Goal: Transaction & Acquisition: Purchase product/service

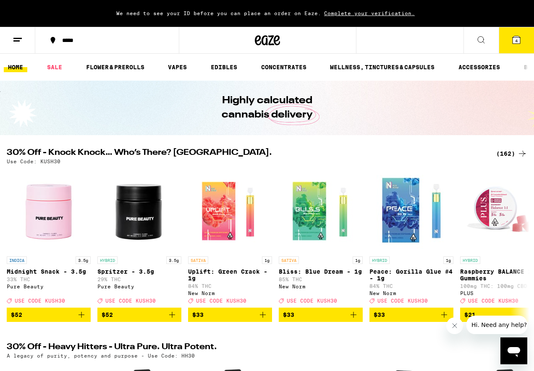
click at [515, 42] on span "4" at bounding box center [516, 40] width 3 height 5
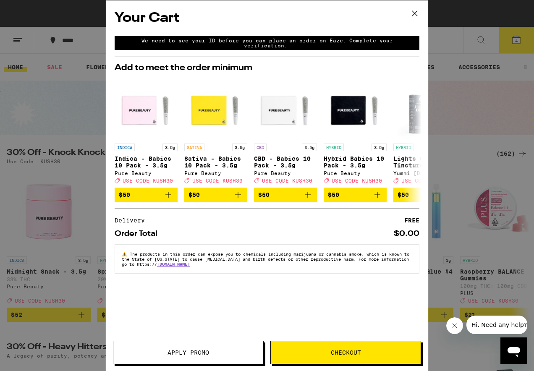
click at [416, 12] on icon at bounding box center [414, 13] width 13 height 13
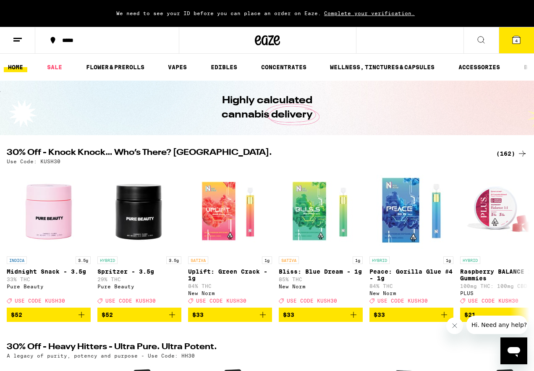
click at [515, 35] on icon at bounding box center [516, 40] width 10 height 10
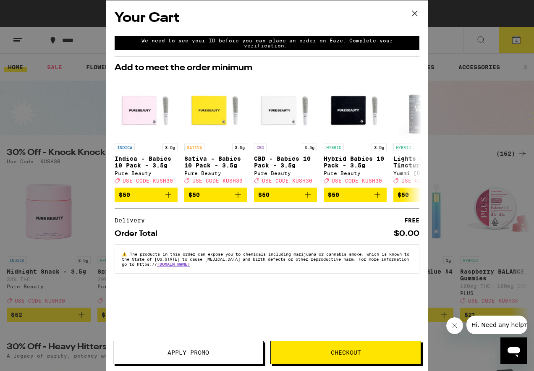
click at [416, 10] on icon at bounding box center [414, 13] width 13 height 13
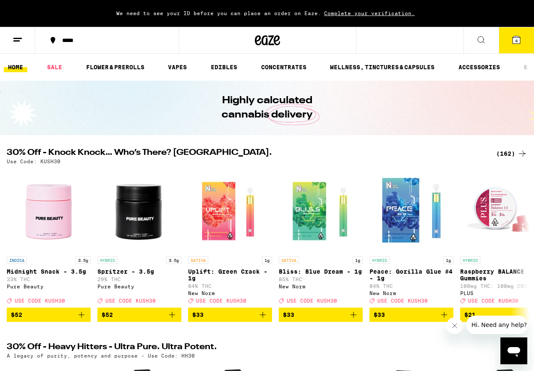
click at [65, 39] on div "*****" at bounding box center [112, 40] width 108 height 6
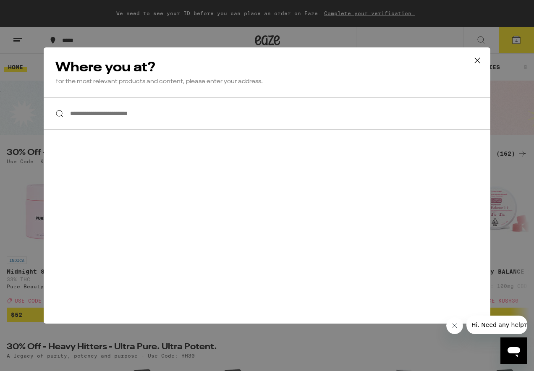
click at [94, 115] on input "**********" at bounding box center [267, 113] width 447 height 32
click at [475, 58] on icon at bounding box center [477, 60] width 5 height 5
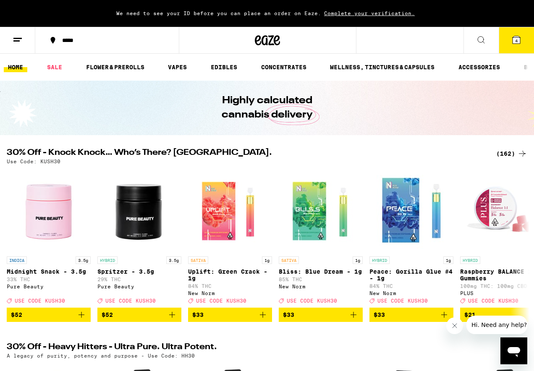
click at [156, 12] on span "We need to see your ID before you can place an order on Eaze." at bounding box center [218, 12] width 205 height 5
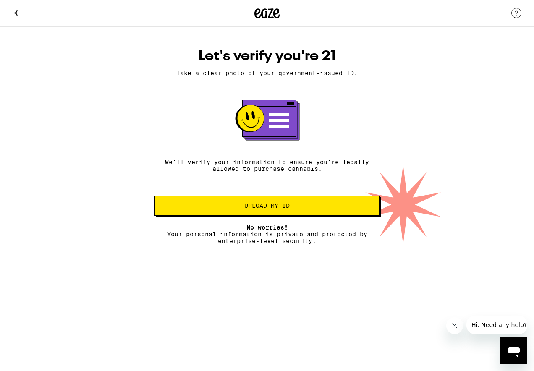
click at [19, 11] on icon at bounding box center [18, 13] width 10 height 10
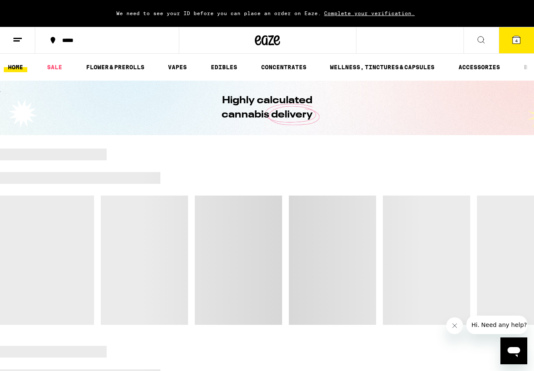
click at [16, 41] on line at bounding box center [16, 41] width 6 height 0
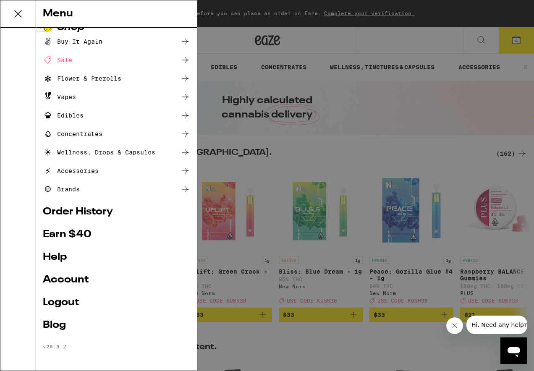
click at [411, 29] on div "Menu Shop Buy It Again Sale Flower & Prerolls Vapes Edibles Concentrates Wellne…" at bounding box center [267, 185] width 534 height 371
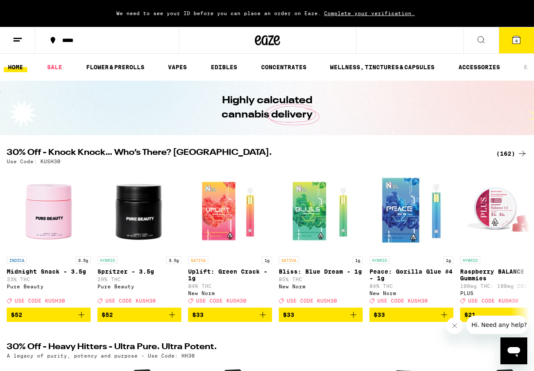
click at [515, 41] on span "4" at bounding box center [516, 40] width 3 height 5
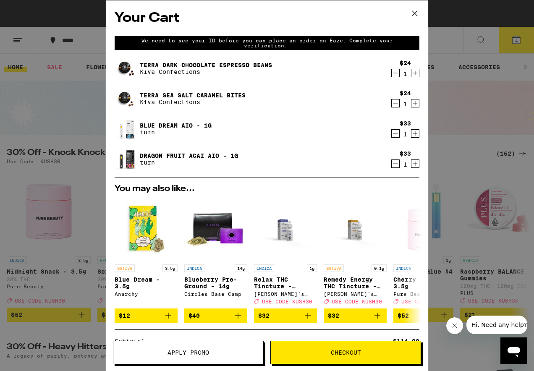
click at [416, 11] on icon at bounding box center [414, 13] width 13 height 13
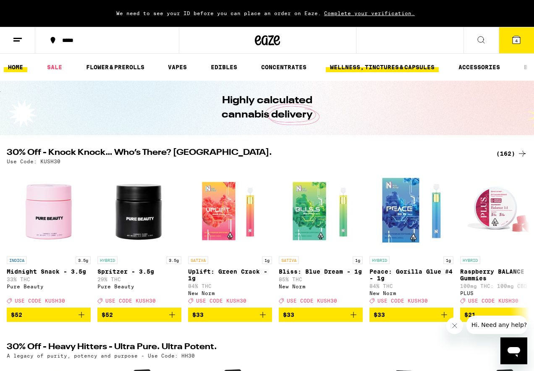
click at [354, 68] on link "WELLNESS, TINCTURES & CAPSULES" at bounding box center [382, 67] width 113 height 10
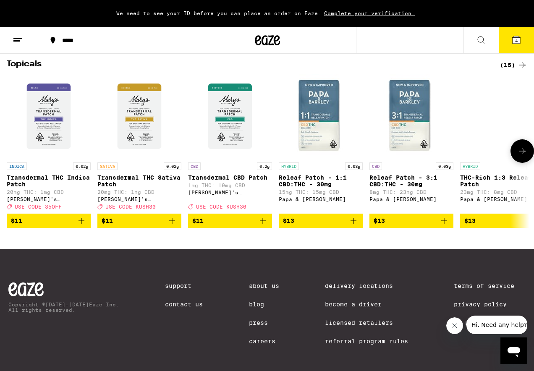
scroll to position [656, 0]
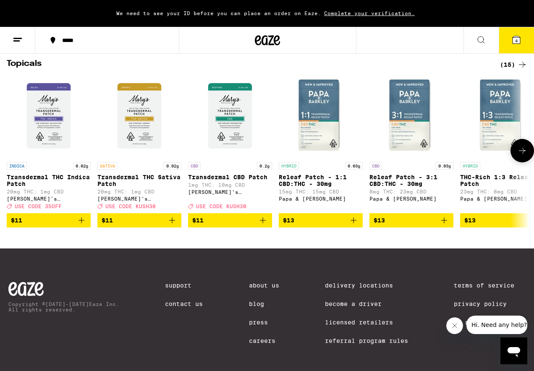
click at [234, 151] on img "Open page for Transdermal CBD Patch from Mary's Medicinals" at bounding box center [230, 116] width 84 height 84
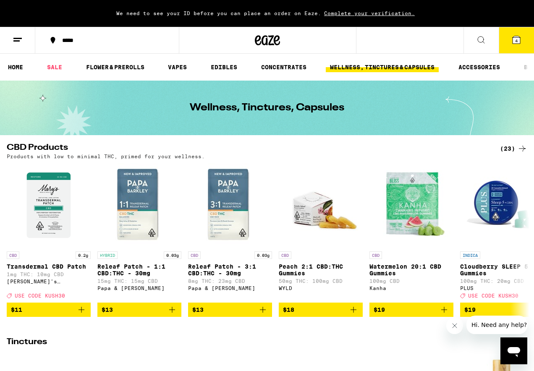
click at [518, 38] on icon at bounding box center [516, 40] width 8 height 8
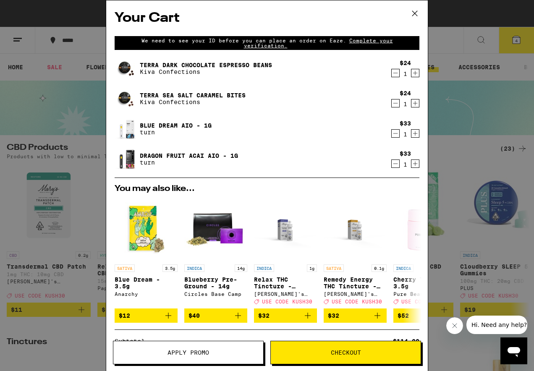
click at [331, 353] on span "Checkout" at bounding box center [346, 353] width 30 height 6
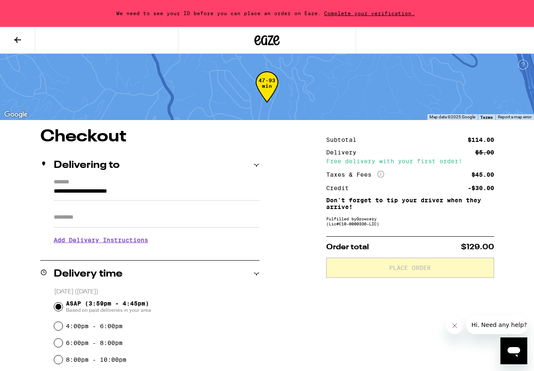
click at [136, 192] on input "**********" at bounding box center [157, 193] width 206 height 14
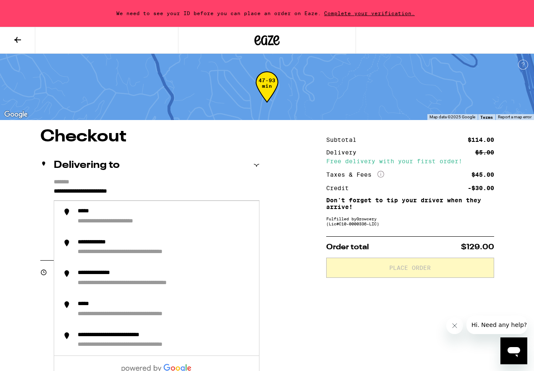
drag, startPoint x: 159, startPoint y: 195, endPoint x: 24, endPoint y: 189, distance: 135.3
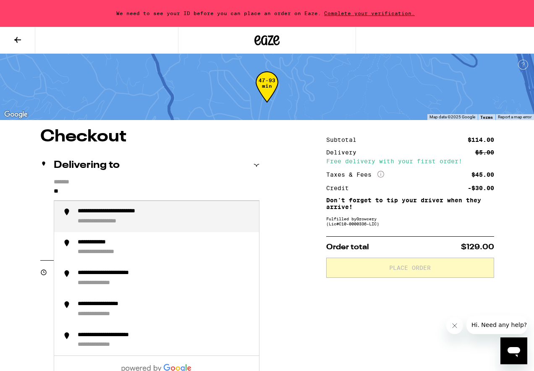
type input "*"
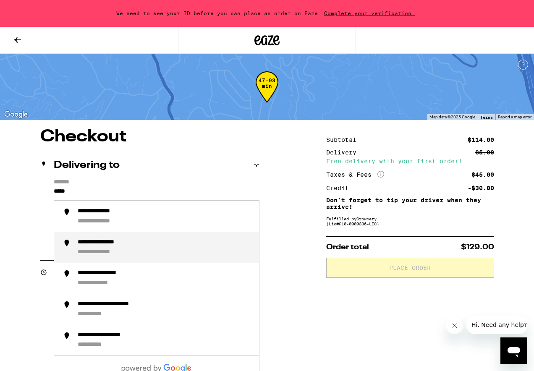
click at [91, 248] on div "**********" at bounding box center [165, 248] width 175 height 18
type input "**********"
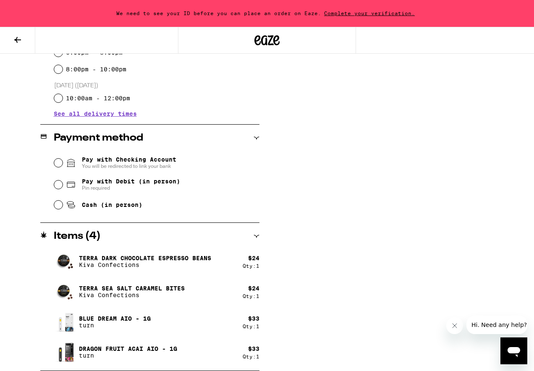
scroll to position [290, 0]
click at [60, 184] on input "Pay with Debit (in person) Pin required" at bounding box center [58, 184] width 8 height 8
radio input "true"
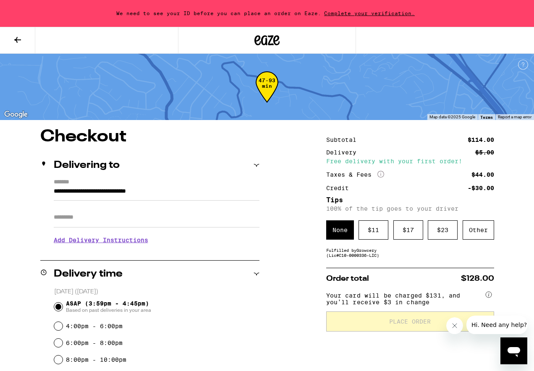
scroll to position [0, 0]
click at [379, 13] on span "Complete your verification." at bounding box center [369, 12] width 97 height 5
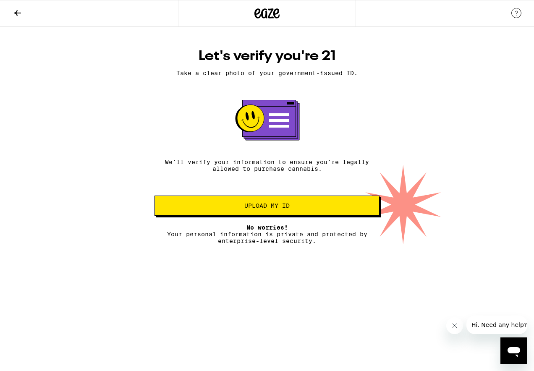
click at [262, 214] on button "Upload my ID" at bounding box center [266, 206] width 225 height 20
